Goal: Communication & Community: Answer question/provide support

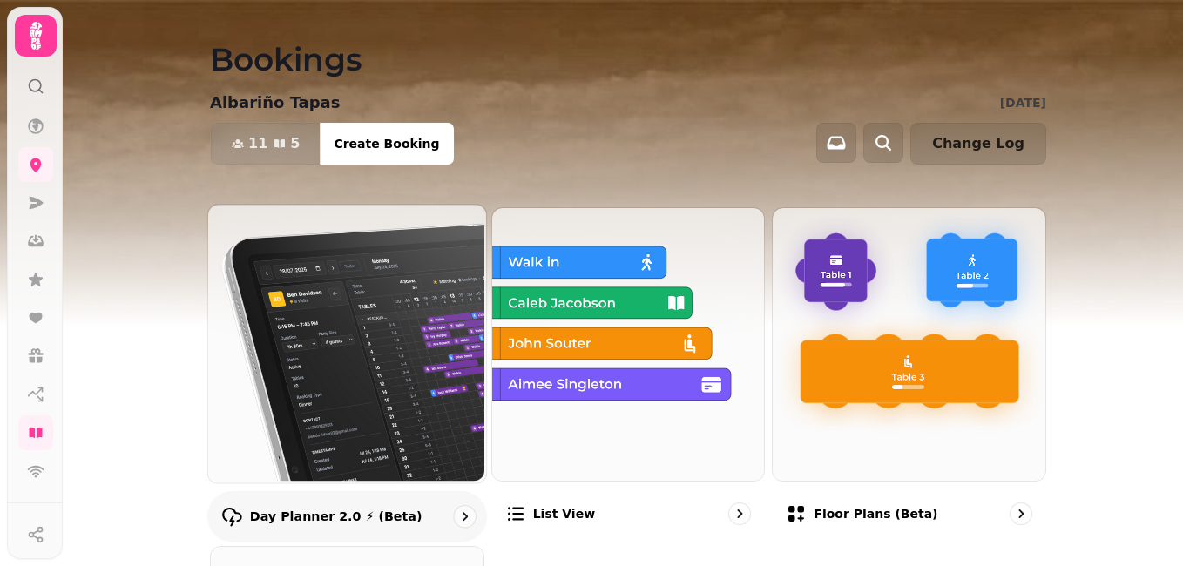
click at [406, 364] on img at bounding box center [345, 342] width 278 height 278
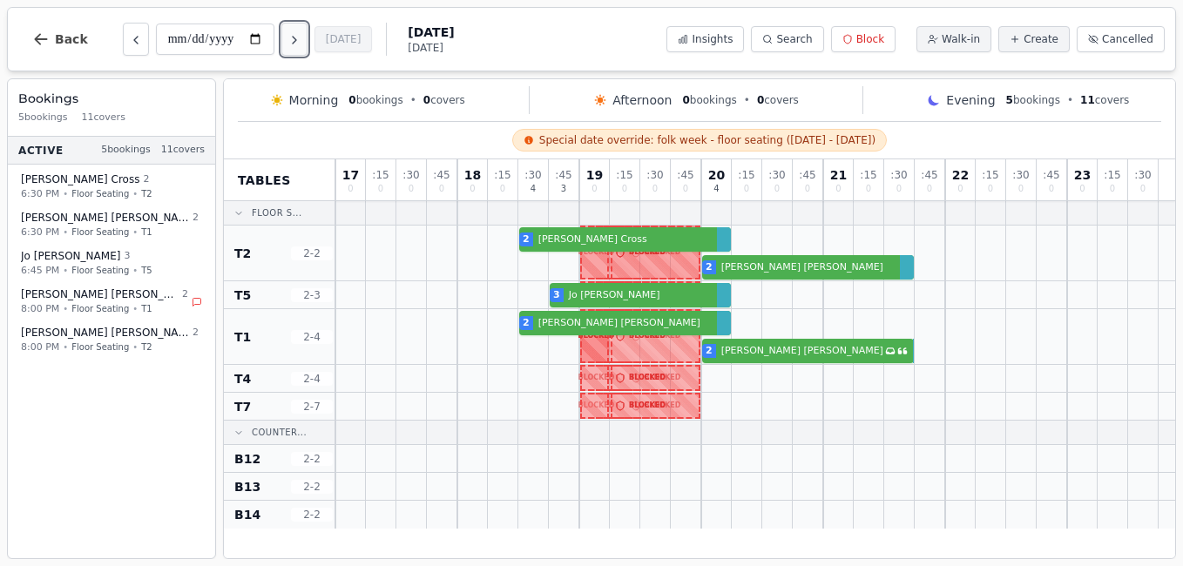
click at [292, 42] on icon "Next day" at bounding box center [295, 40] width 14 height 14
type input "**********"
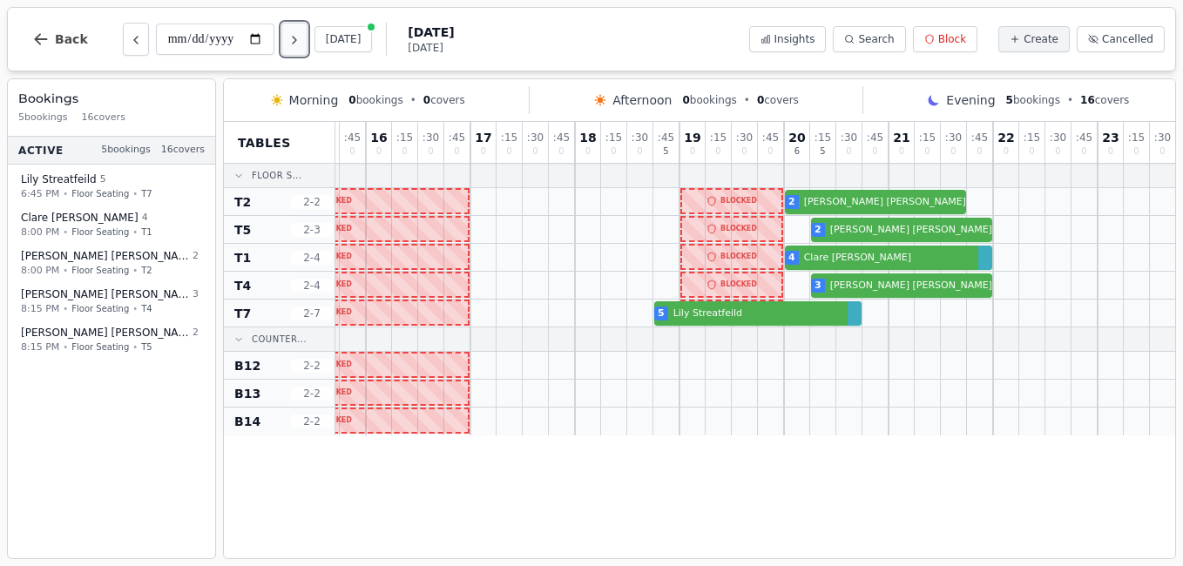
scroll to position [0, 389]
click at [48, 38] on icon "button" at bounding box center [40, 38] width 17 height 17
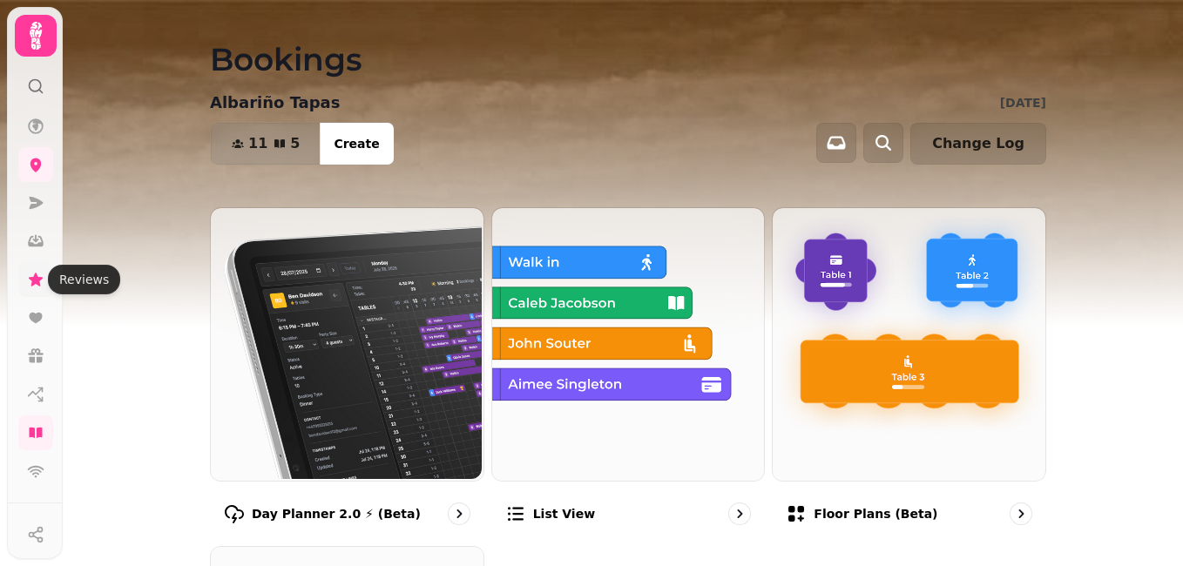
click at [35, 279] on icon at bounding box center [36, 279] width 14 height 13
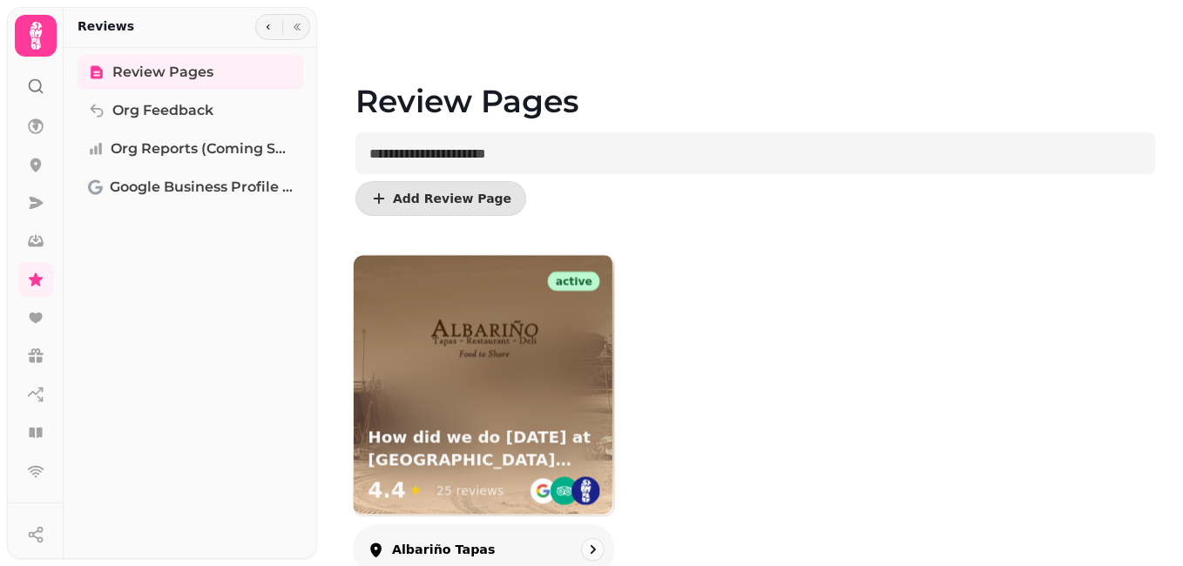
click at [464, 414] on div "active How did we do [DATE] at [GEOGRAPHIC_DATA] tapas? 4.4 ★ 25 reviews" at bounding box center [484, 385] width 261 height 261
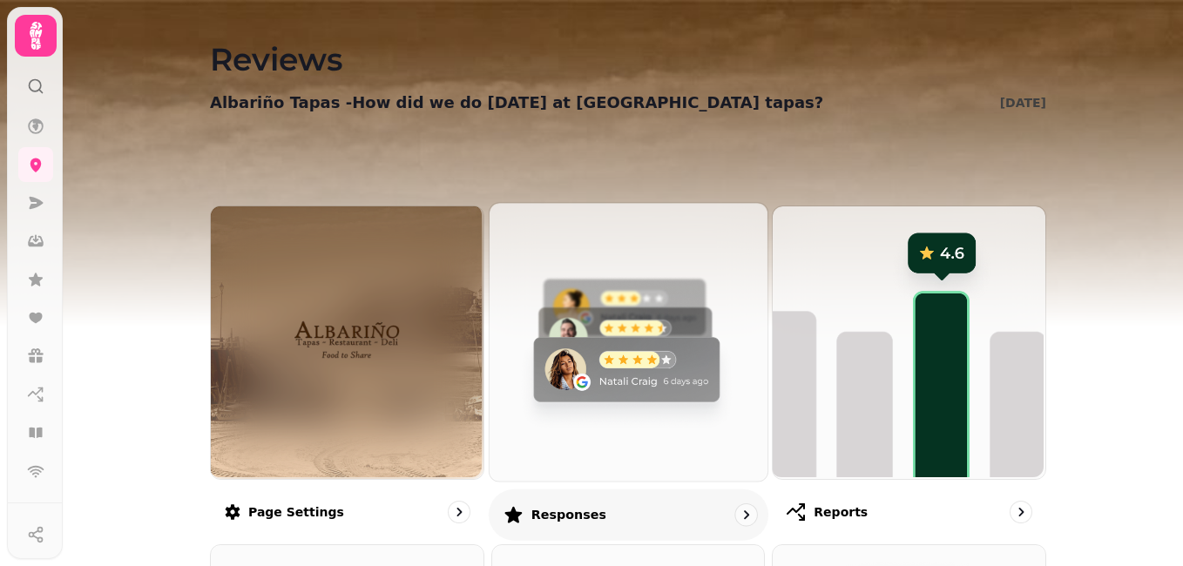
click at [598, 399] on img at bounding box center [626, 340] width 278 height 278
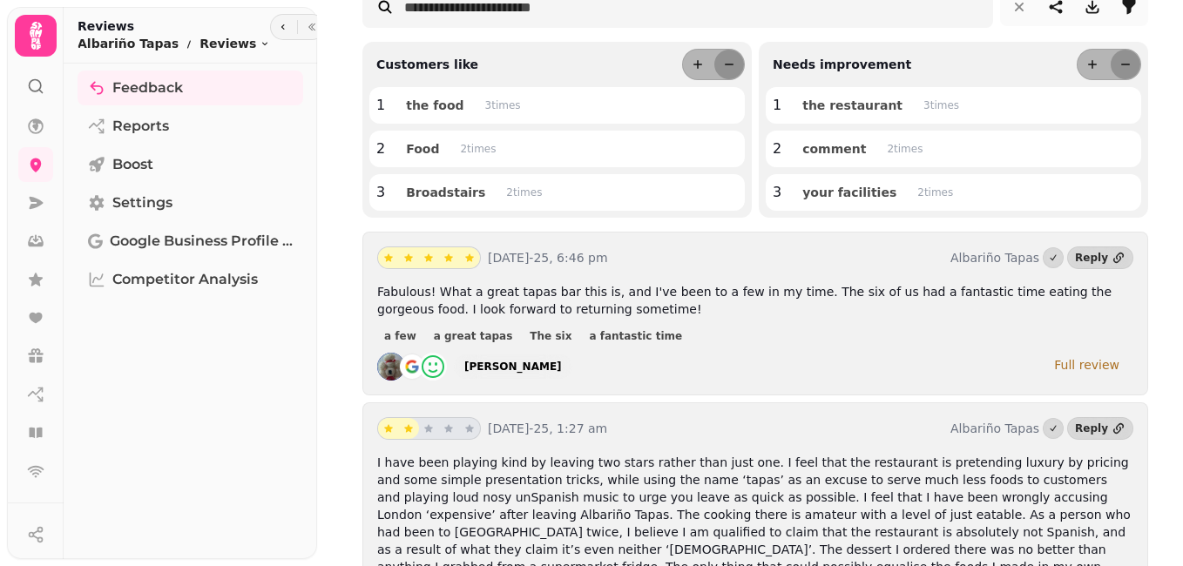
scroll to position [244, 0]
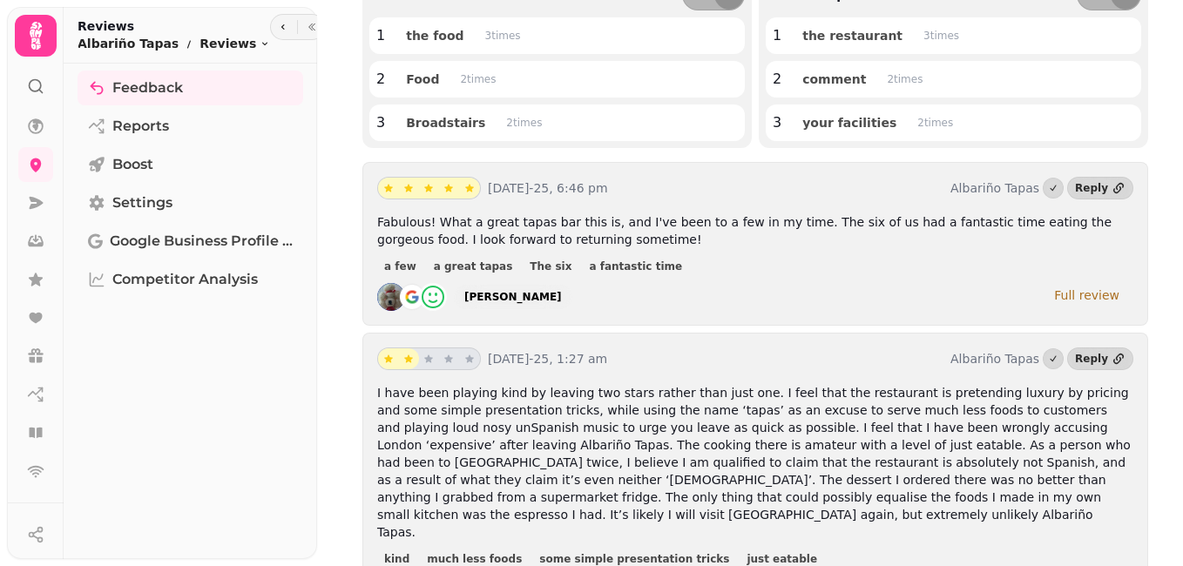
click at [1078, 297] on div "Full review" at bounding box center [1086, 295] width 65 height 17
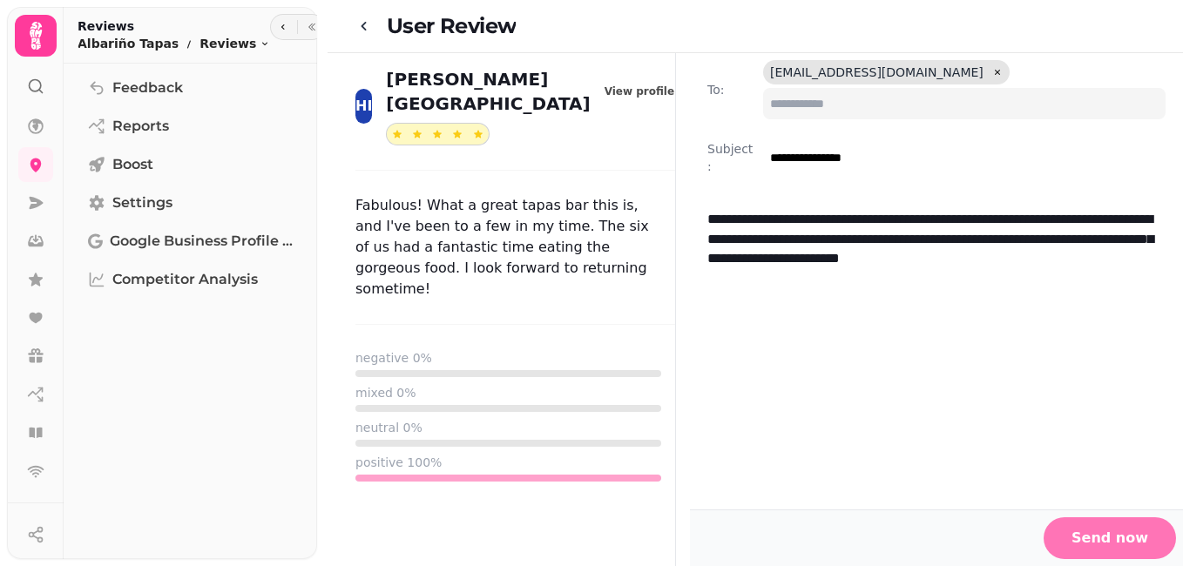
click at [1100, 536] on span "Send now" at bounding box center [1110, 538] width 77 height 14
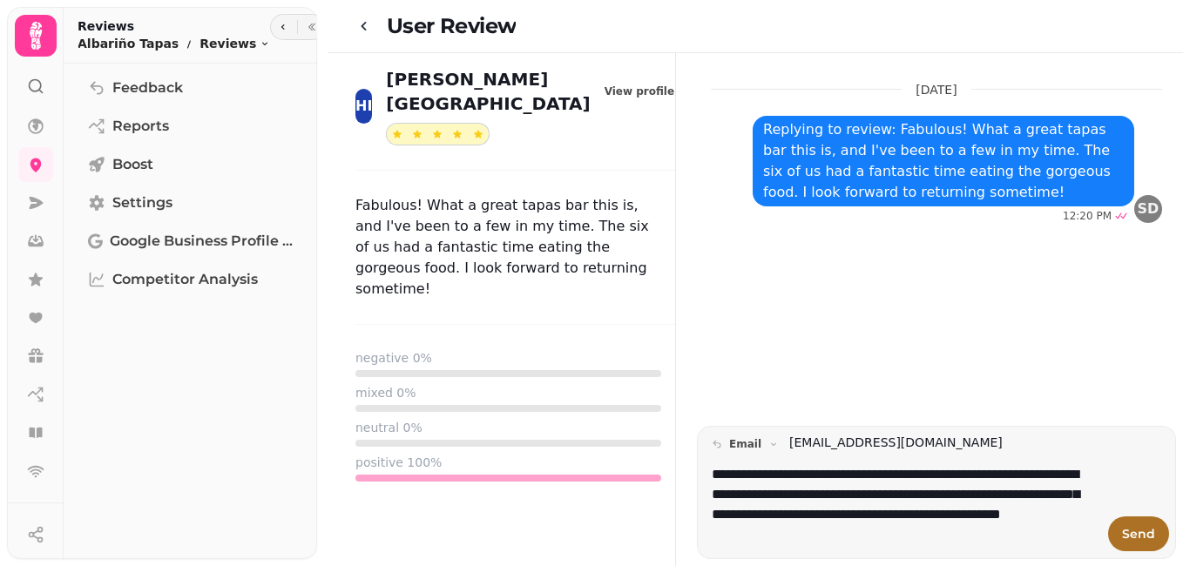
click at [838, 294] on div "[DATE] Replying to review: Fabulous! What a great tapas bar this is, and I've b…" at bounding box center [936, 239] width 493 height 373
click at [774, 269] on div "[DATE] Replying to review: Fabulous! What a great tapas bar this is, and I've b…" at bounding box center [936, 239] width 493 height 373
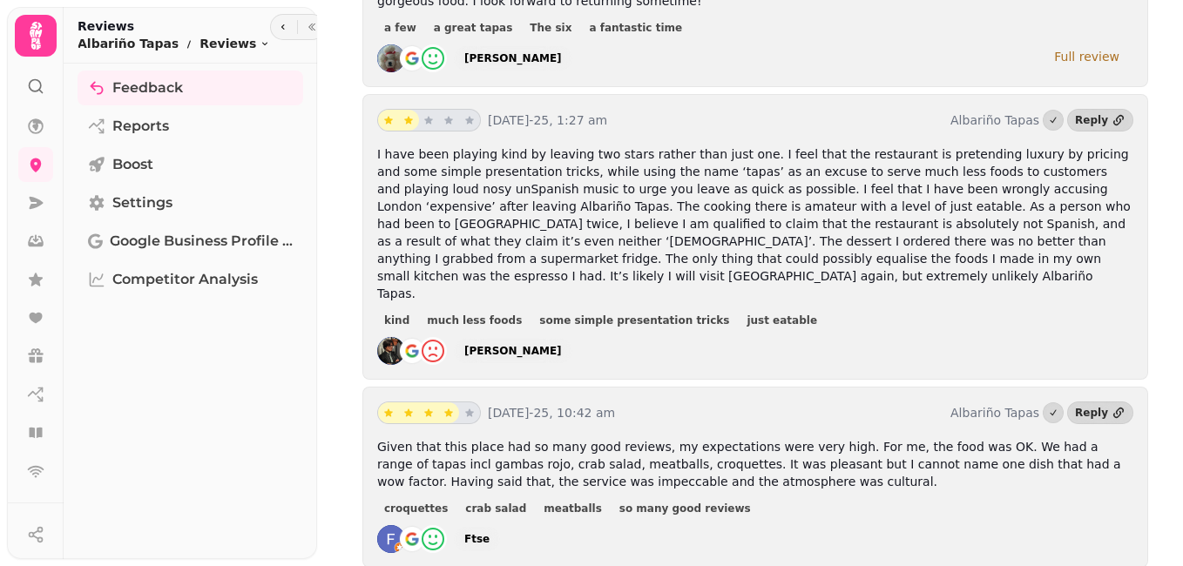
scroll to position [488, 0]
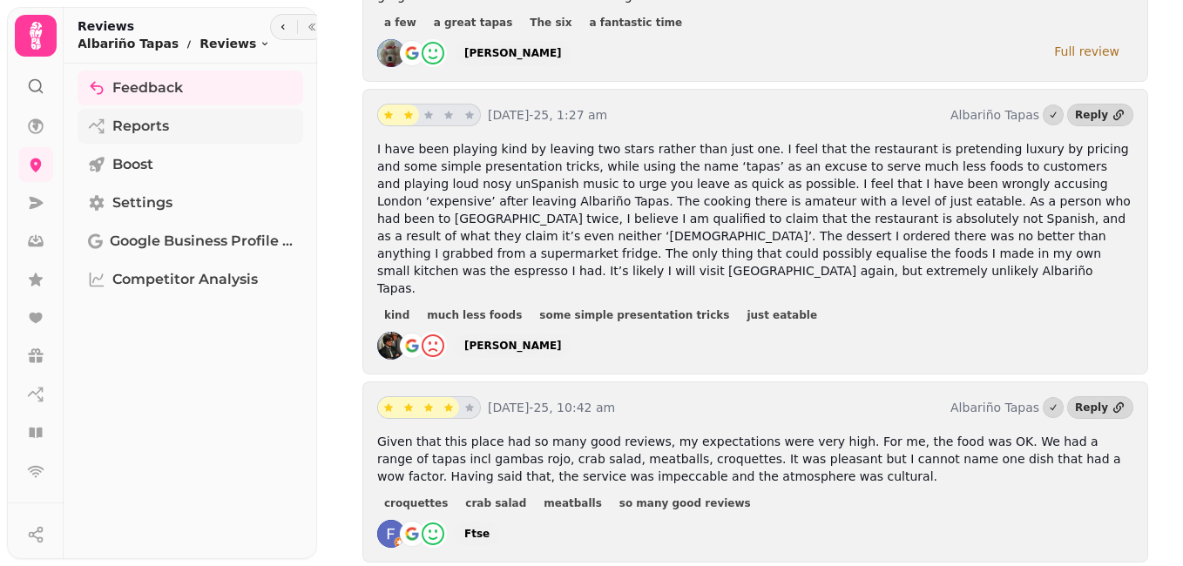
click at [124, 121] on span "Reports" at bounding box center [140, 126] width 57 height 21
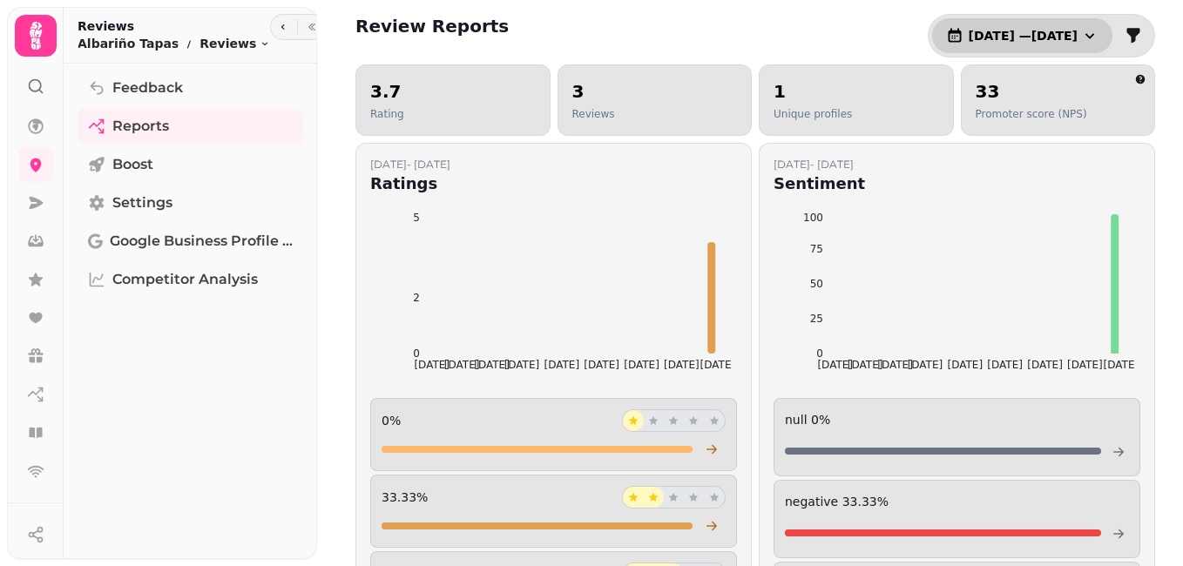
click at [1081, 35] on icon "button" at bounding box center [1089, 35] width 17 height 17
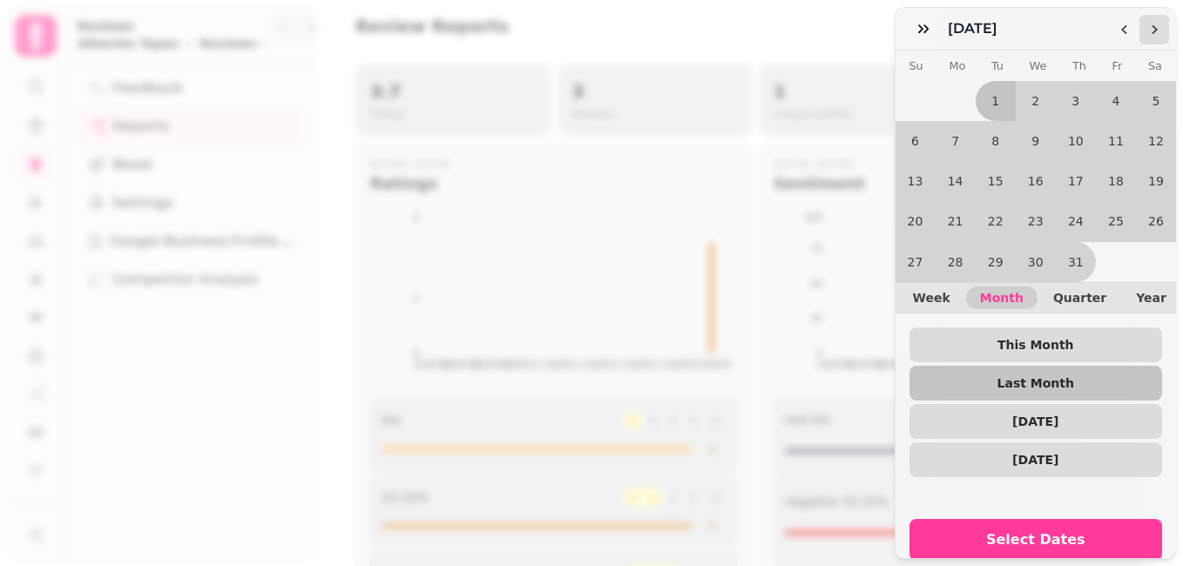
click at [1149, 31] on icon "Go to the Next Month" at bounding box center [1154, 30] width 14 height 14
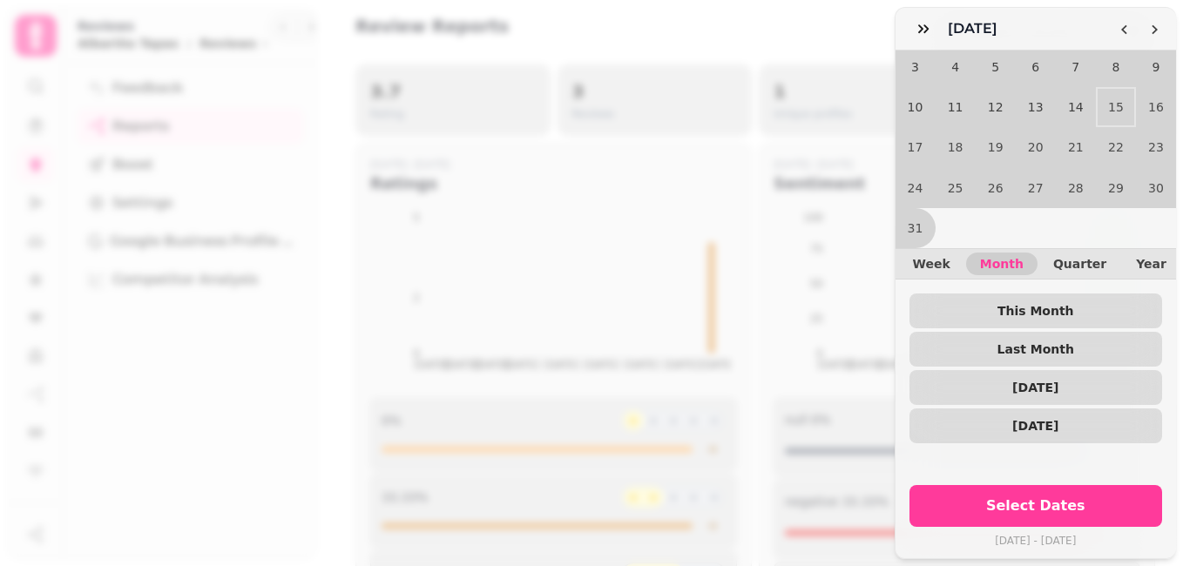
scroll to position [76, 0]
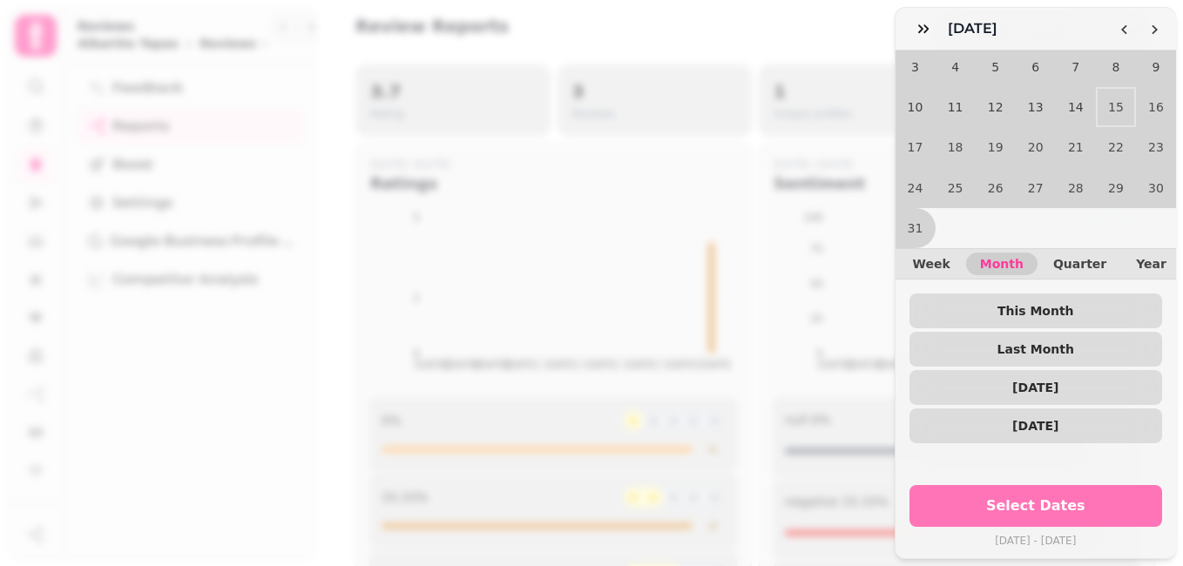
click at [1052, 499] on span "Select Dates" at bounding box center [1037, 506] width 212 height 14
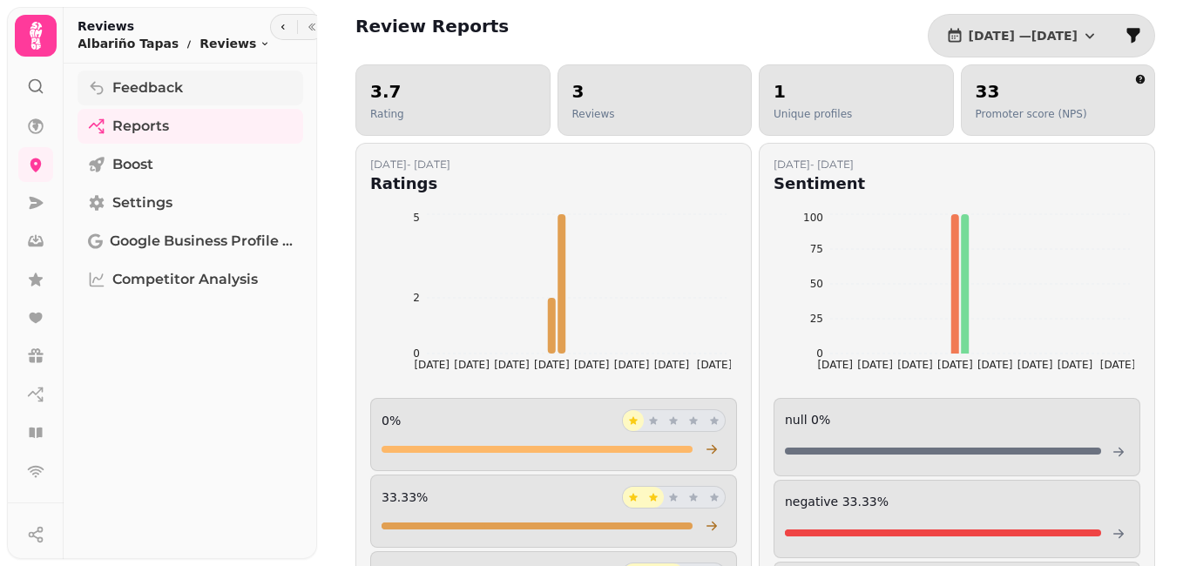
click at [156, 97] on span "Feedback" at bounding box center [147, 88] width 71 height 21
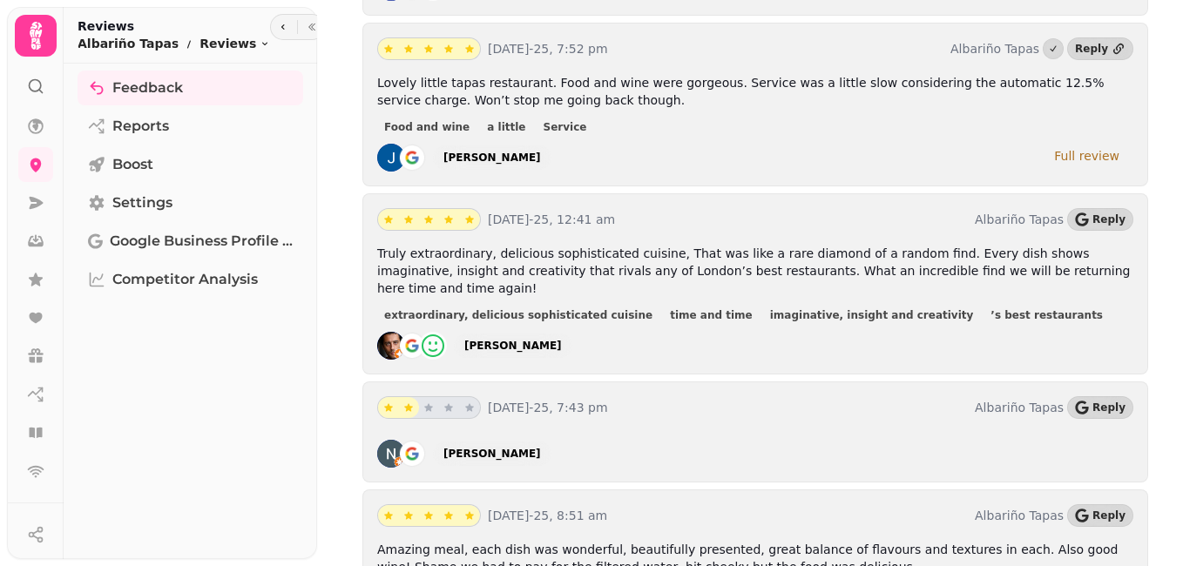
scroll to position [1080, 0]
